Goal: Navigation & Orientation: Understand site structure

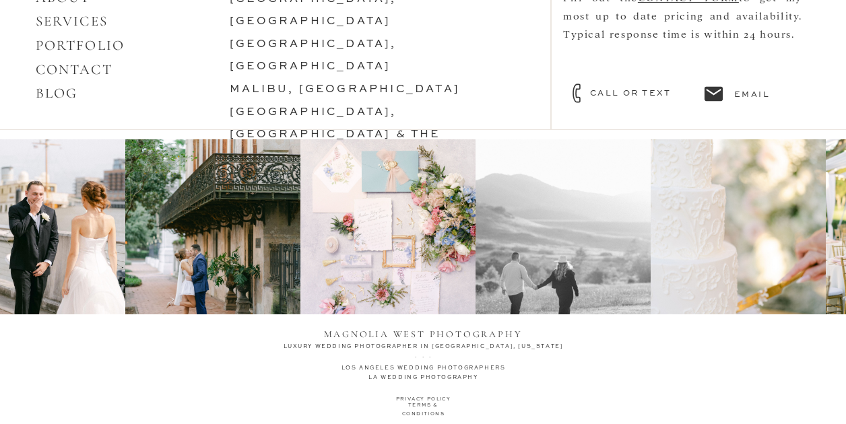
scroll to position [5990, 0]
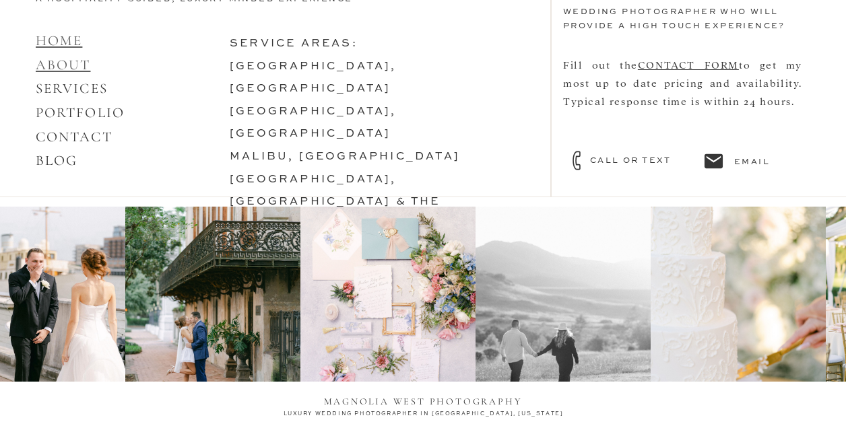
click at [61, 65] on link "HOME ABOUT" at bounding box center [63, 52] width 55 height 41
click at [67, 88] on link "SERVICES" at bounding box center [72, 88] width 72 height 17
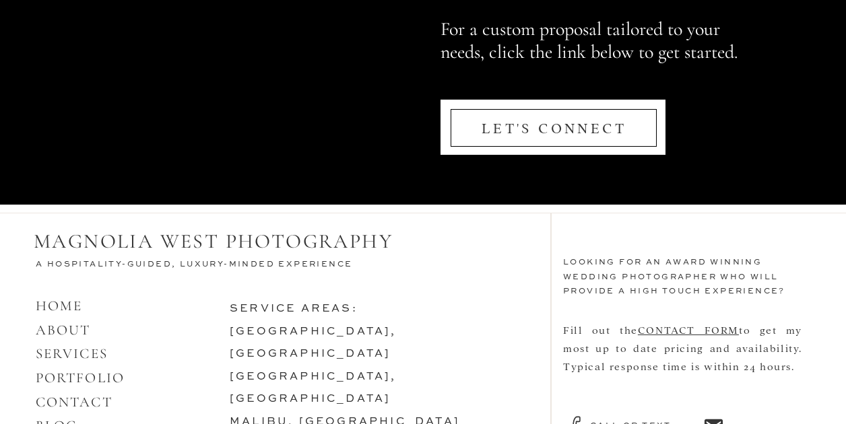
scroll to position [6648, 0]
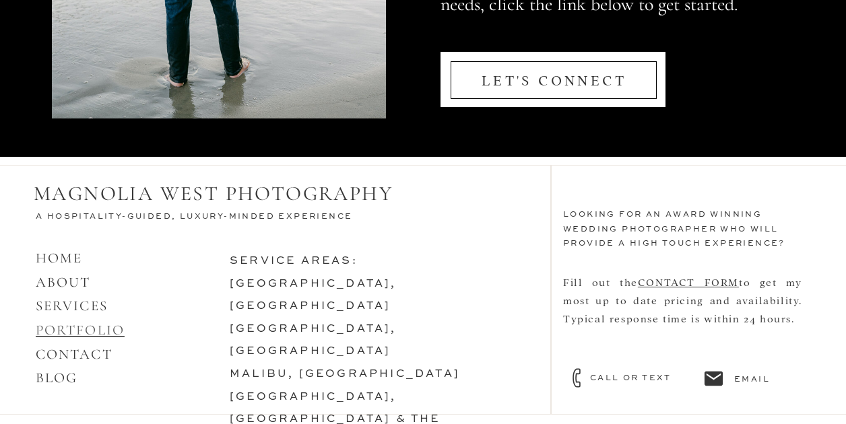
click at [78, 329] on link "PORTFOLIO" at bounding box center [80, 330] width 89 height 17
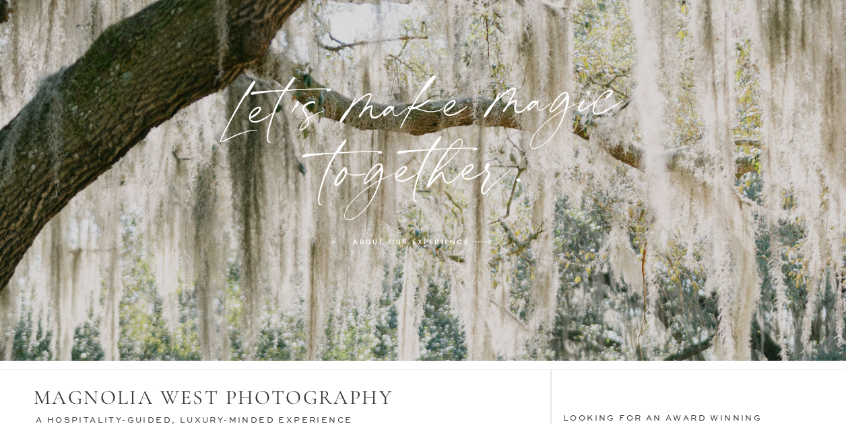
scroll to position [4447, 0]
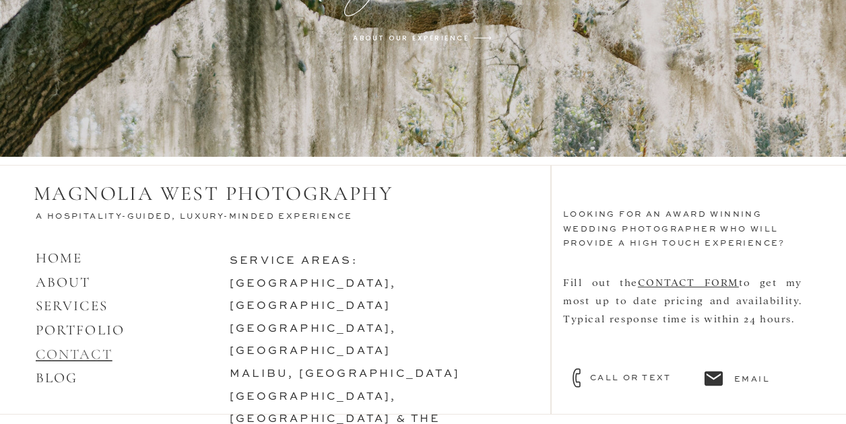
click at [63, 349] on link "CONTACT" at bounding box center [74, 354] width 77 height 17
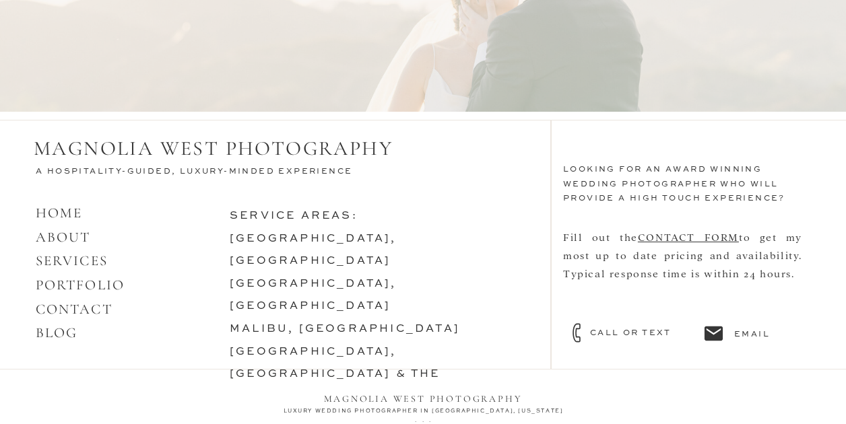
scroll to position [1344, 0]
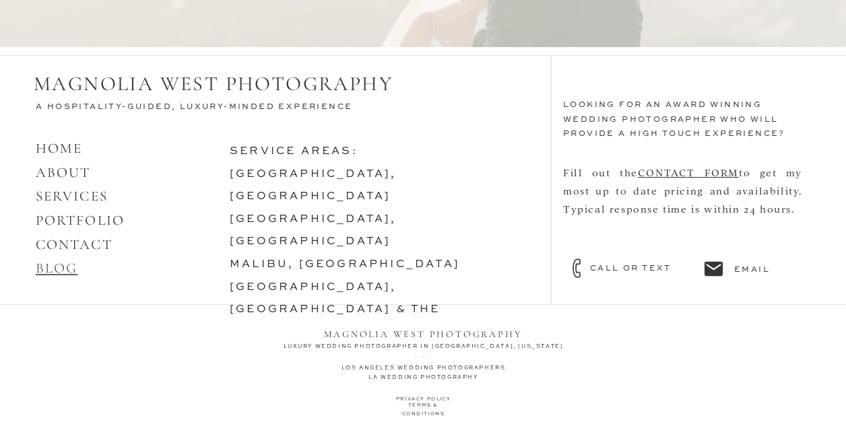
click at [46, 269] on link "BLOG" at bounding box center [57, 268] width 42 height 17
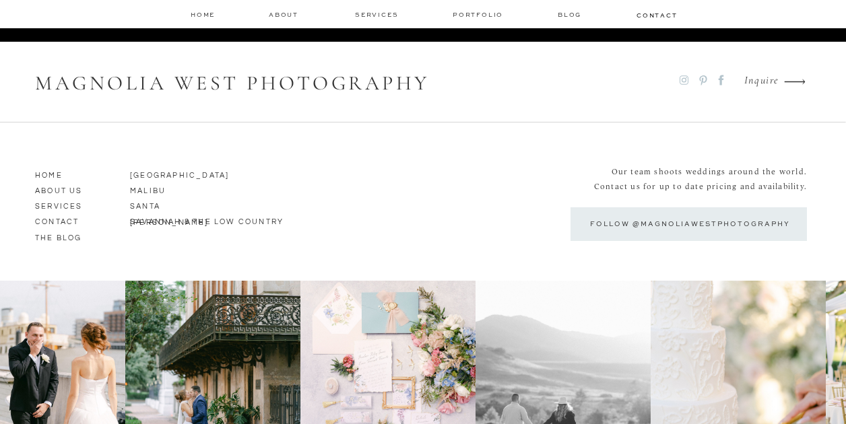
scroll to position [8541, 0]
